Goal: Transaction & Acquisition: Purchase product/service

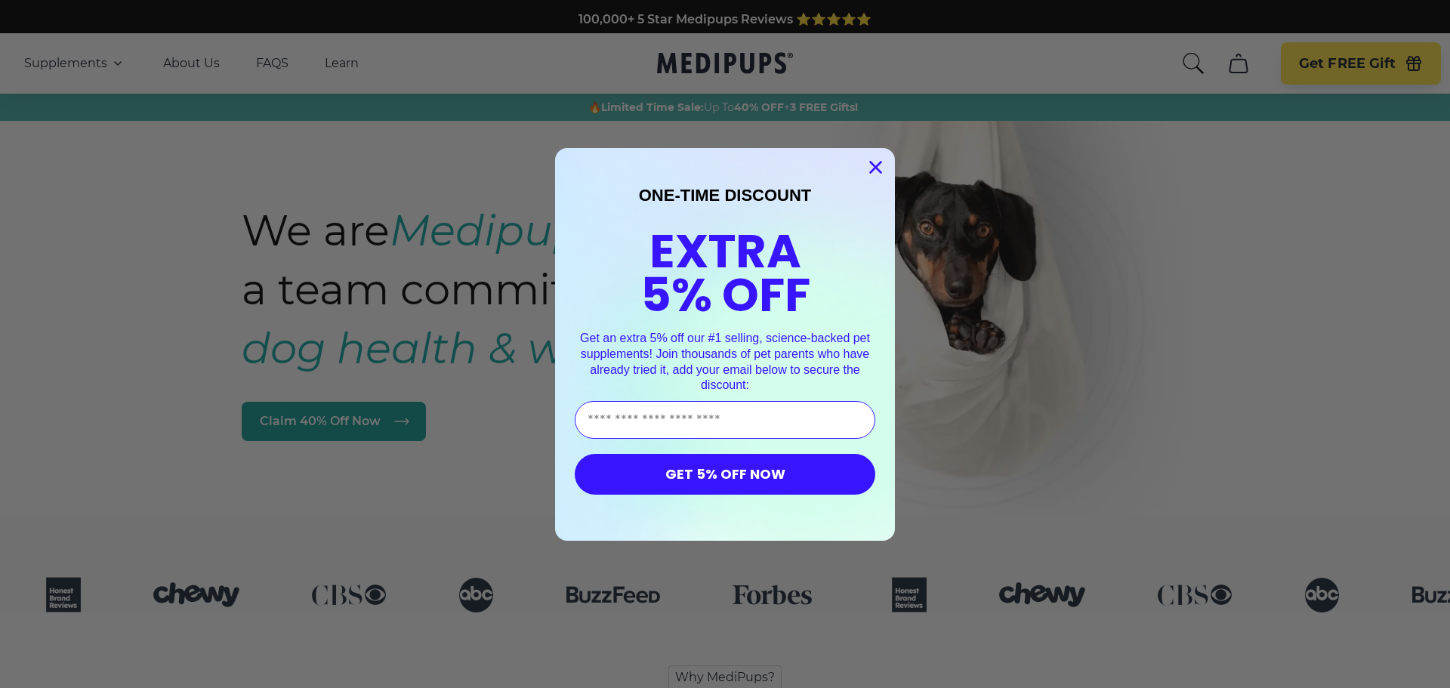
click at [872, 168] on icon "Close dialog" at bounding box center [876, 167] width 11 height 11
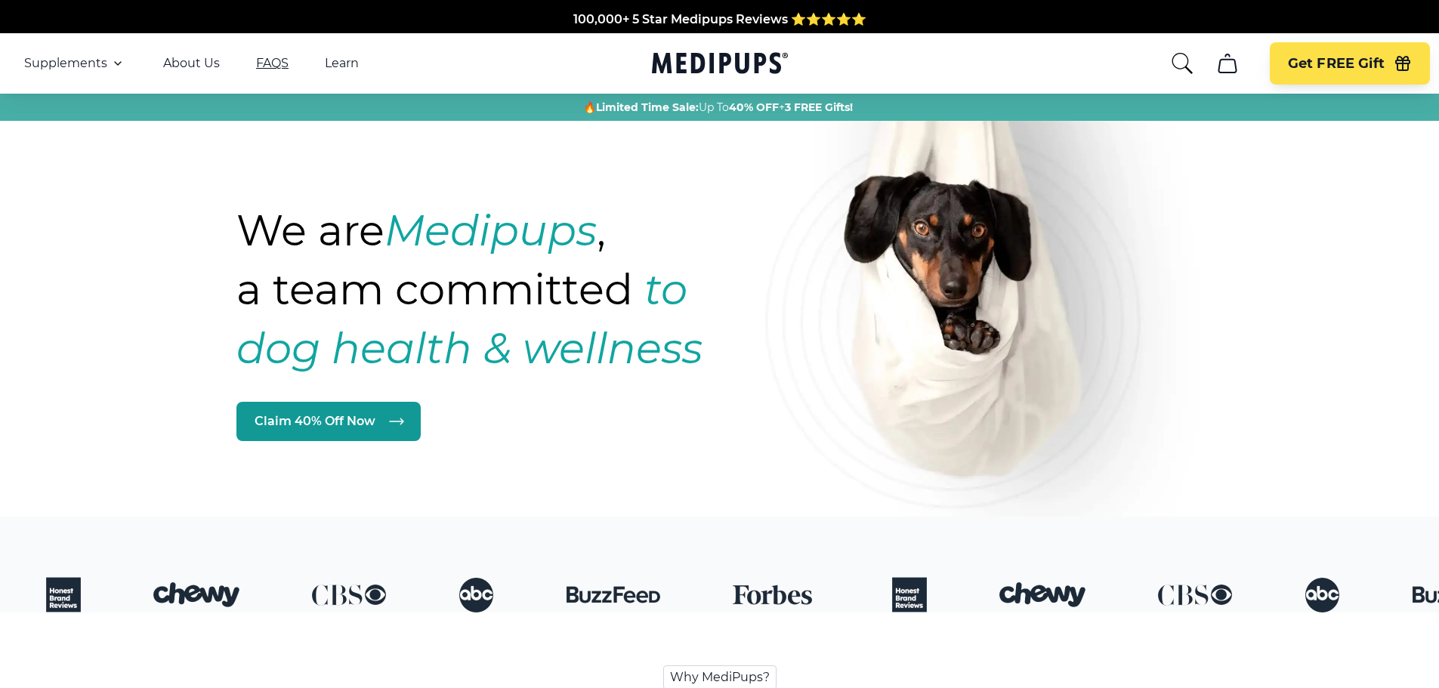
click at [270, 67] on link "FAQS" at bounding box center [272, 63] width 32 height 15
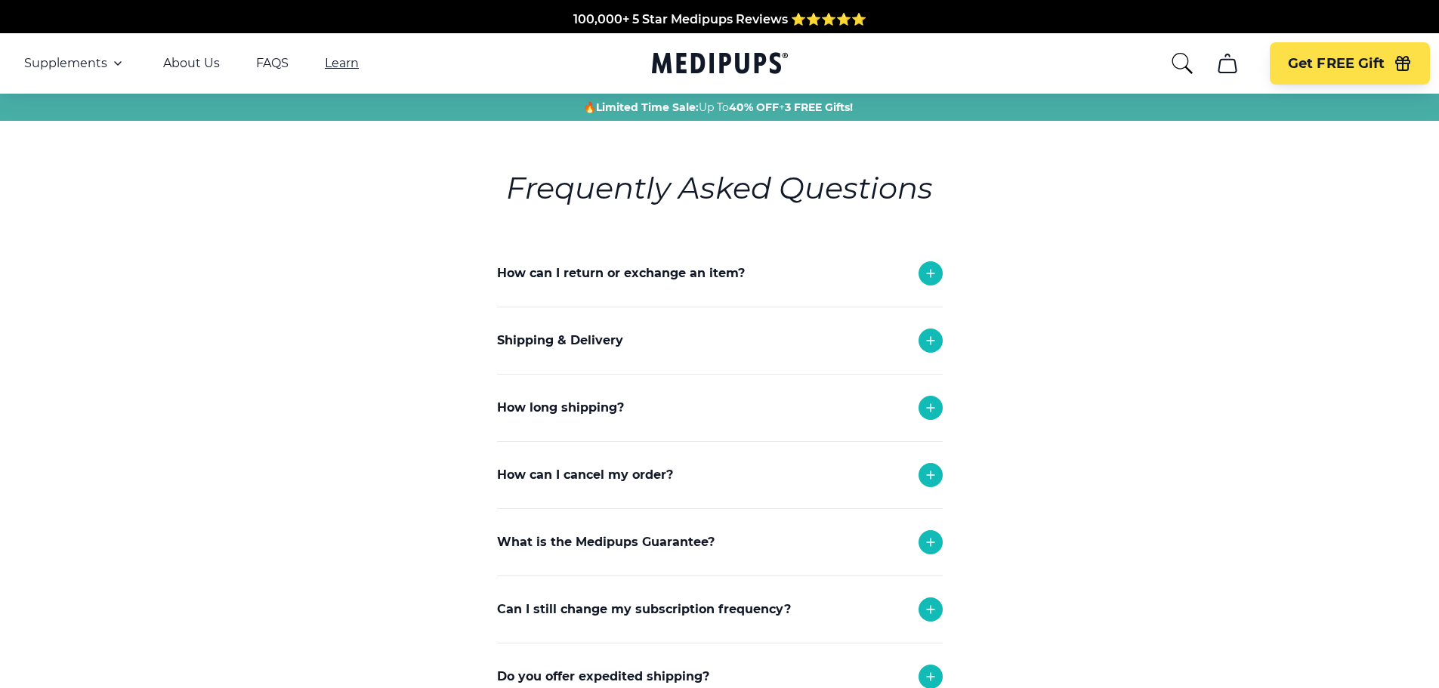
click at [345, 65] on link "Learn" at bounding box center [342, 63] width 34 height 15
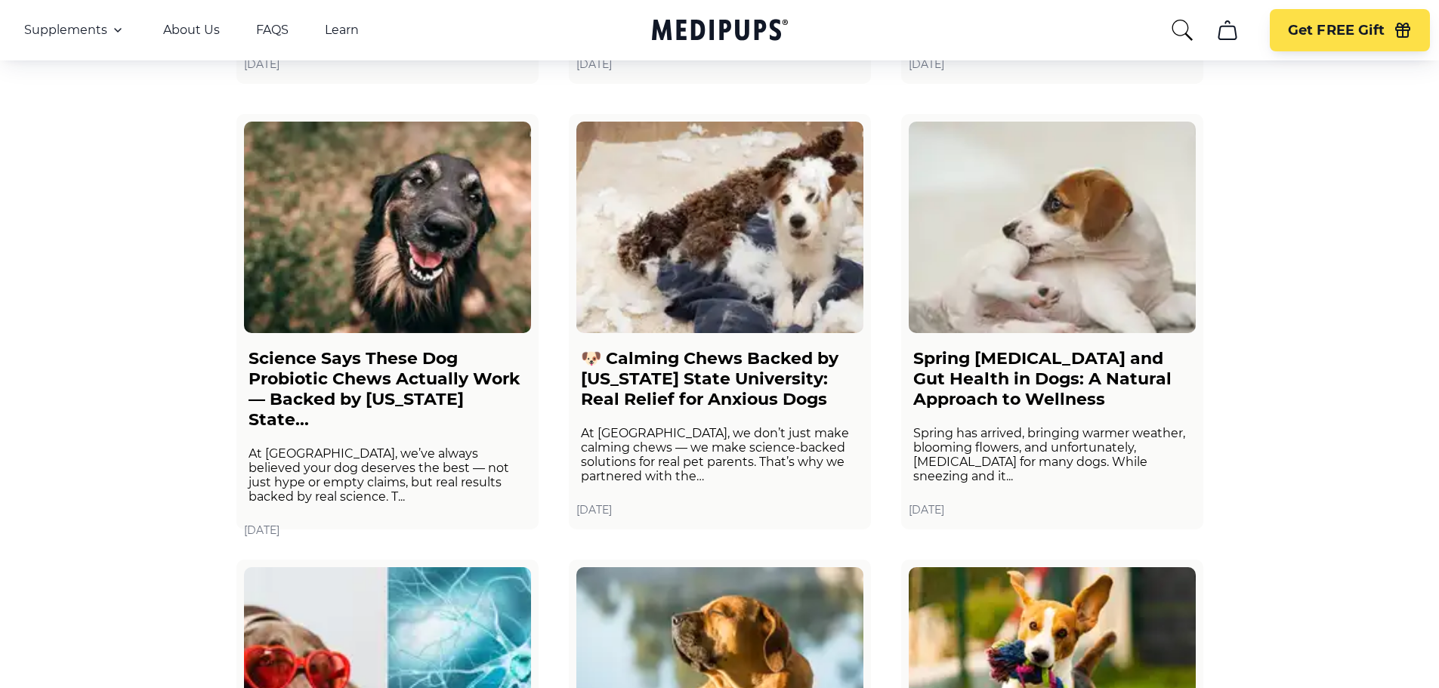
scroll to position [1586, 0]
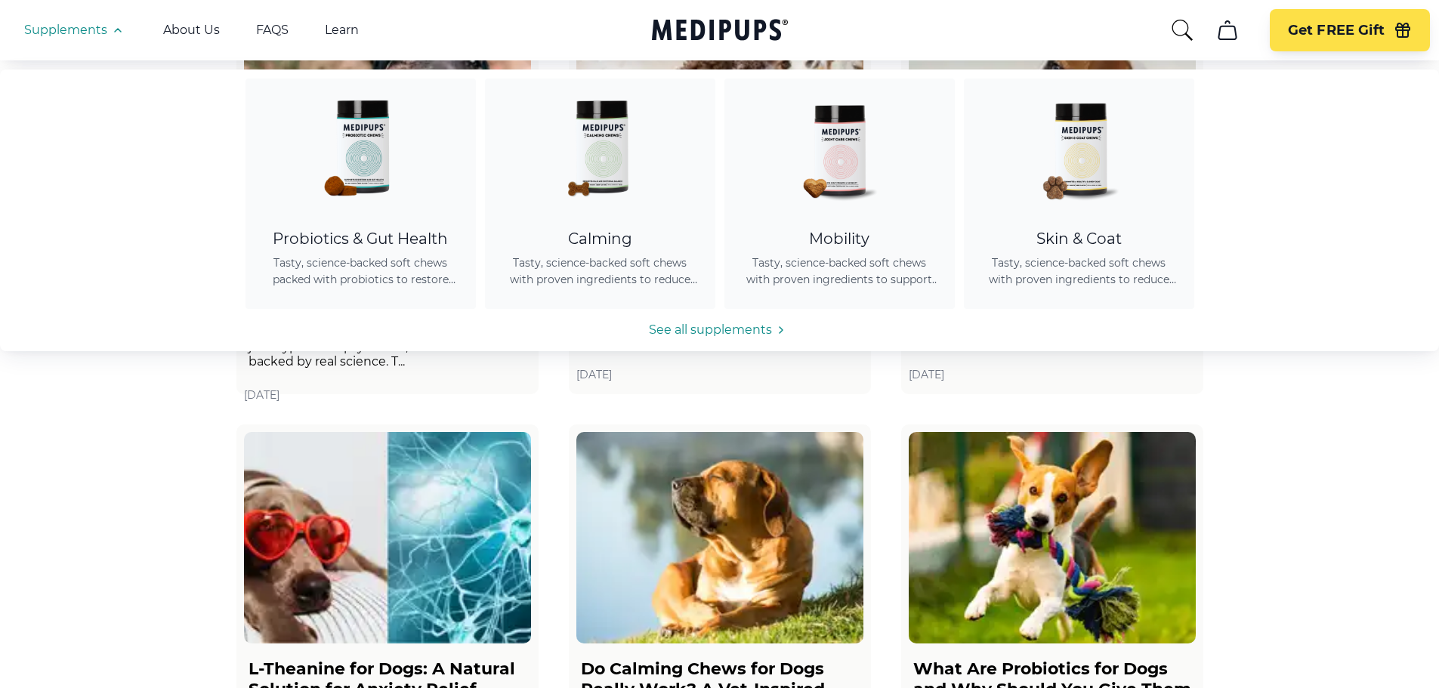
click at [73, 26] on span "Supplements" at bounding box center [65, 30] width 83 height 15
click at [607, 154] on img at bounding box center [600, 147] width 136 height 136
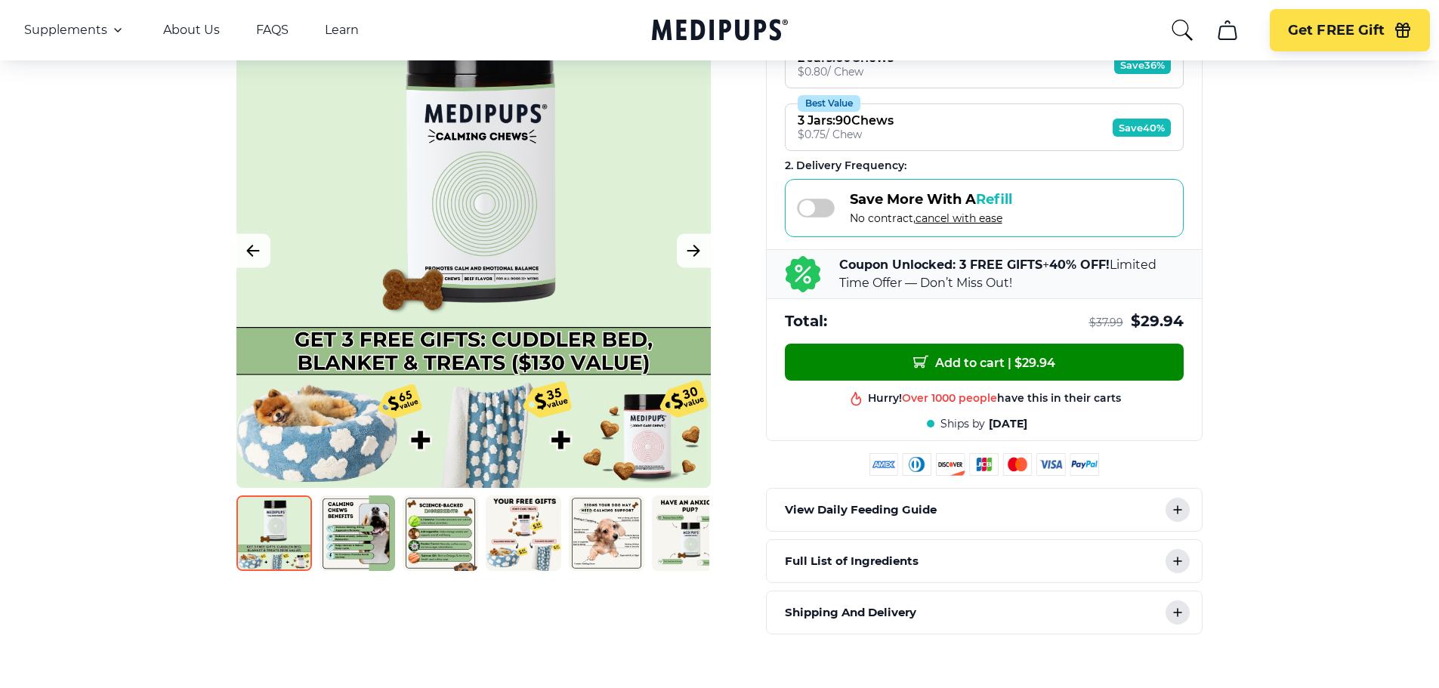
scroll to position [604, 0]
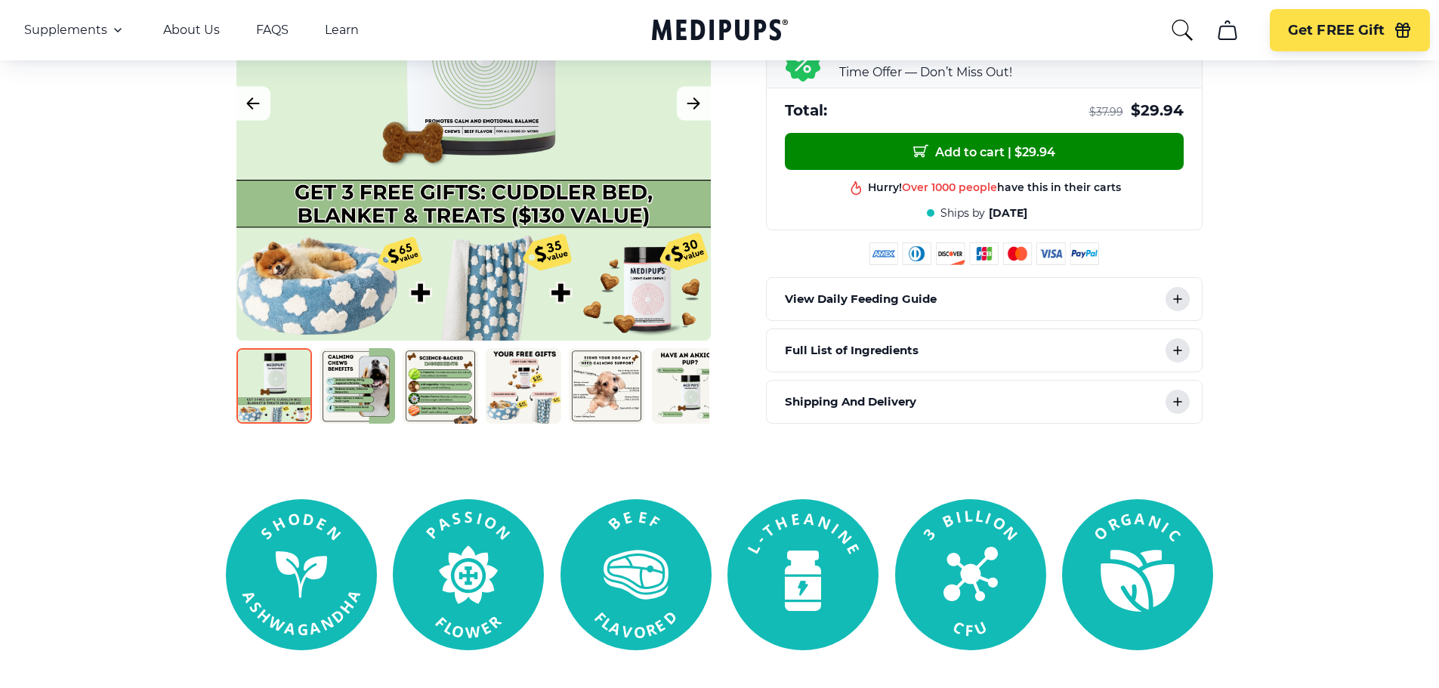
click at [796, 295] on p "View Daily Feeding Guide" at bounding box center [861, 299] width 152 height 18
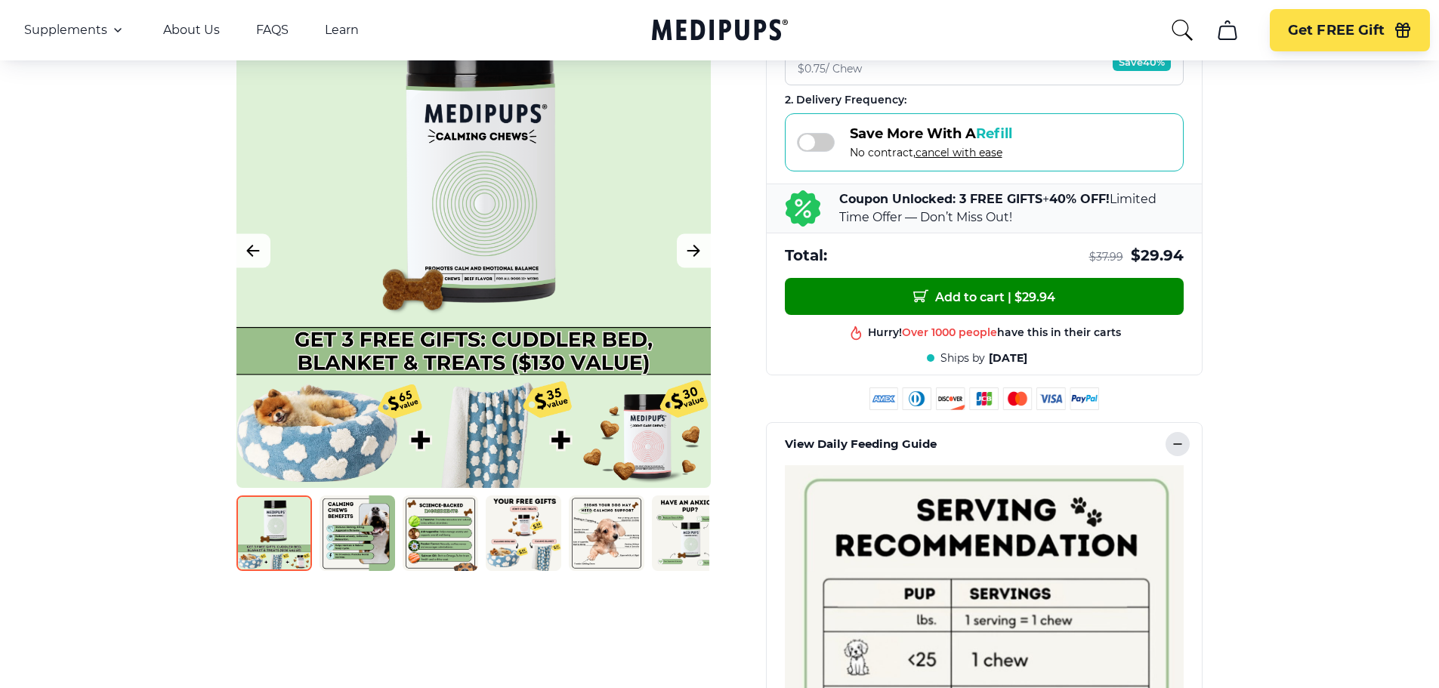
scroll to position [0, 0]
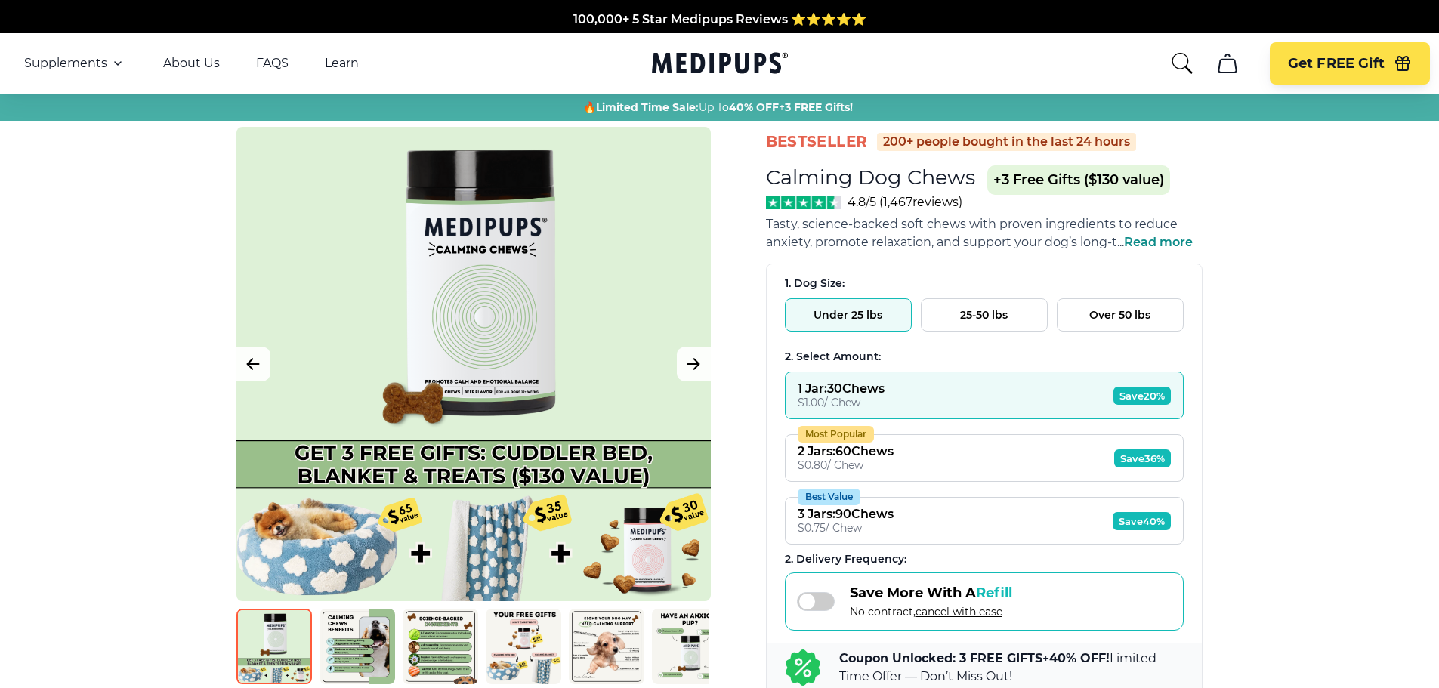
click at [941, 537] on button "Best Value 3 Jars : 90 Chews $ 0.75 / Chew Save 40%" at bounding box center [984, 521] width 399 height 48
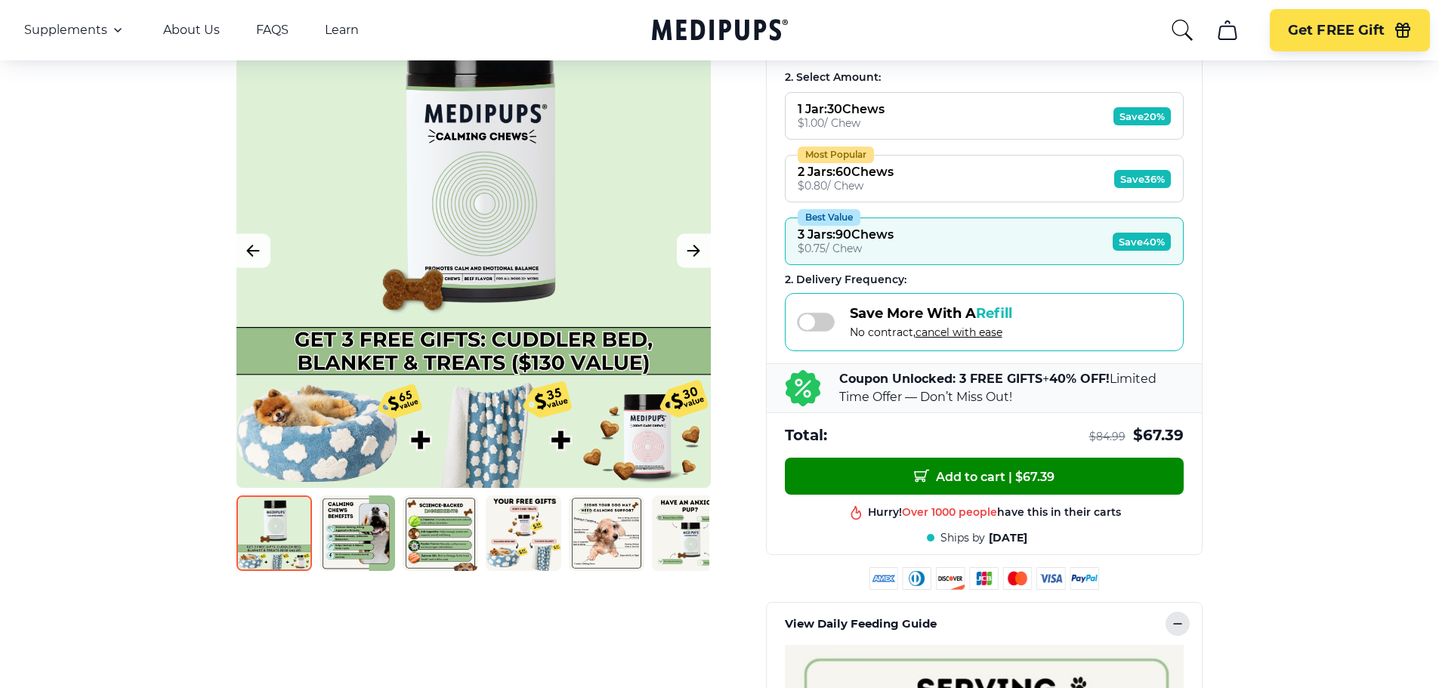
scroll to position [302, 0]
